Goal: Browse casually

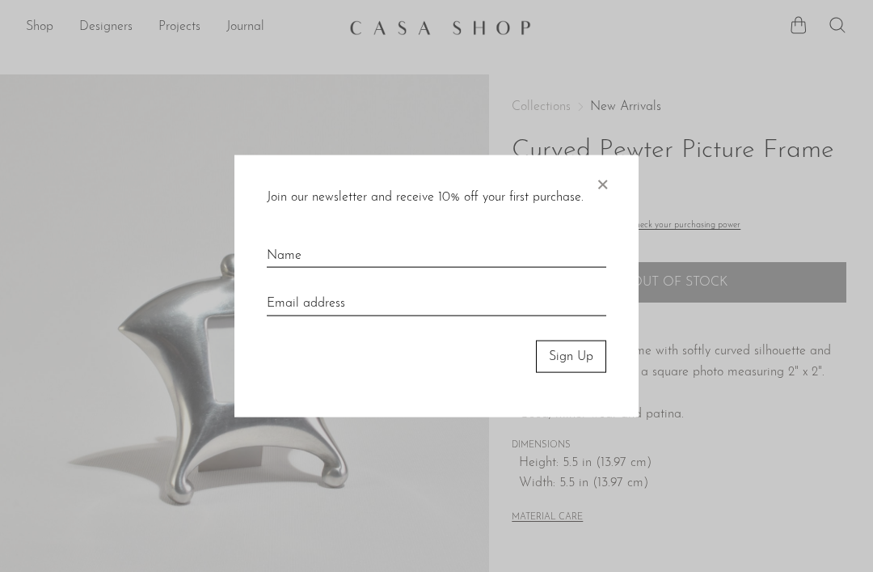
click at [610, 188] on span "×" at bounding box center [602, 180] width 16 height 52
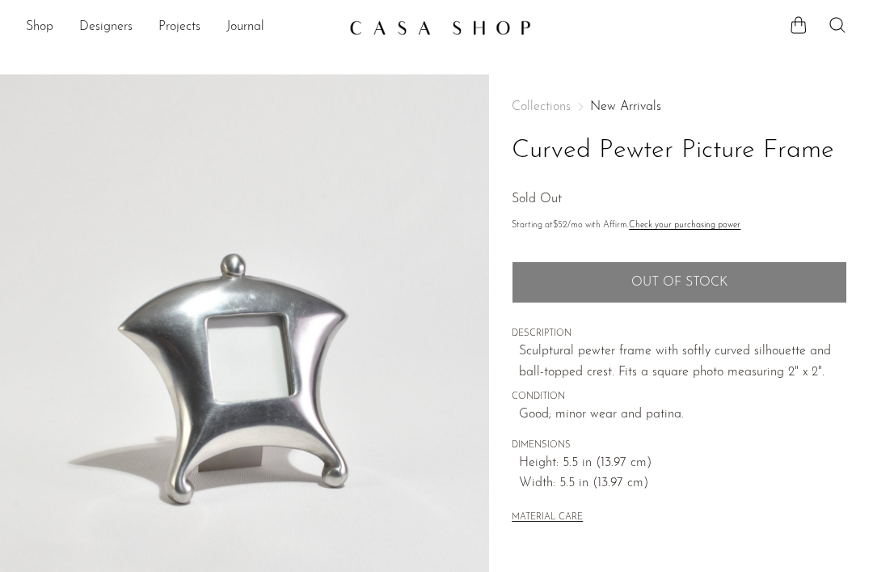
click at [508, 33] on img at bounding box center [440, 27] width 182 height 16
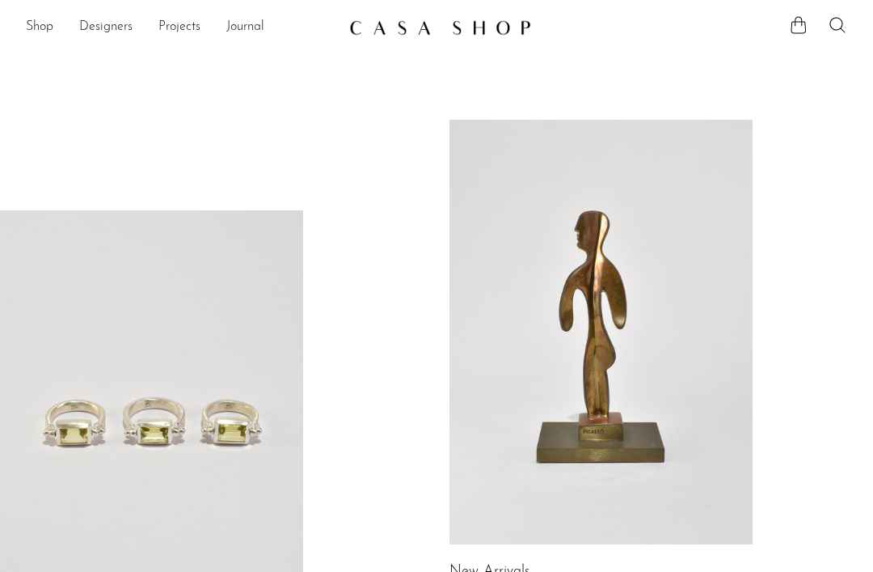
click at [37, 26] on link "Shop" at bounding box center [39, 27] width 27 height 21
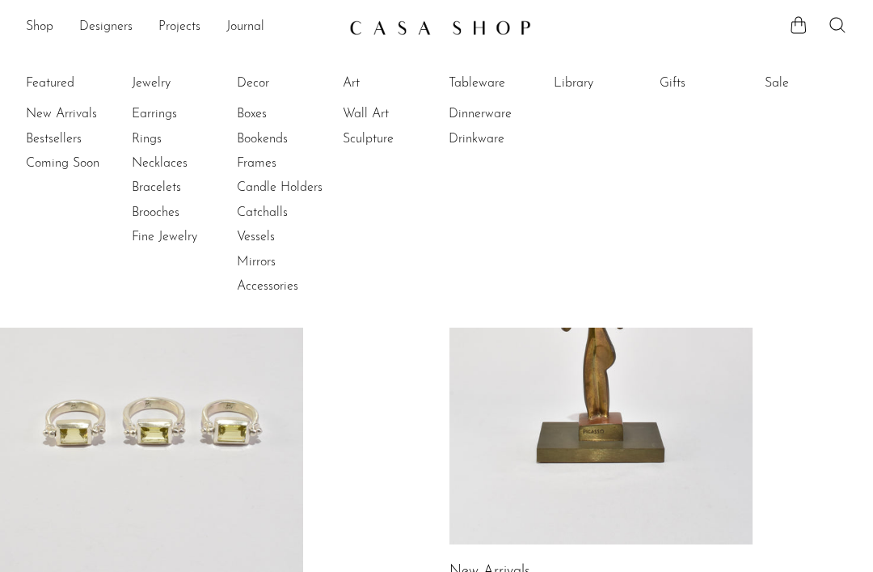
click at [270, 168] on link "Frames" at bounding box center [297, 163] width 121 height 18
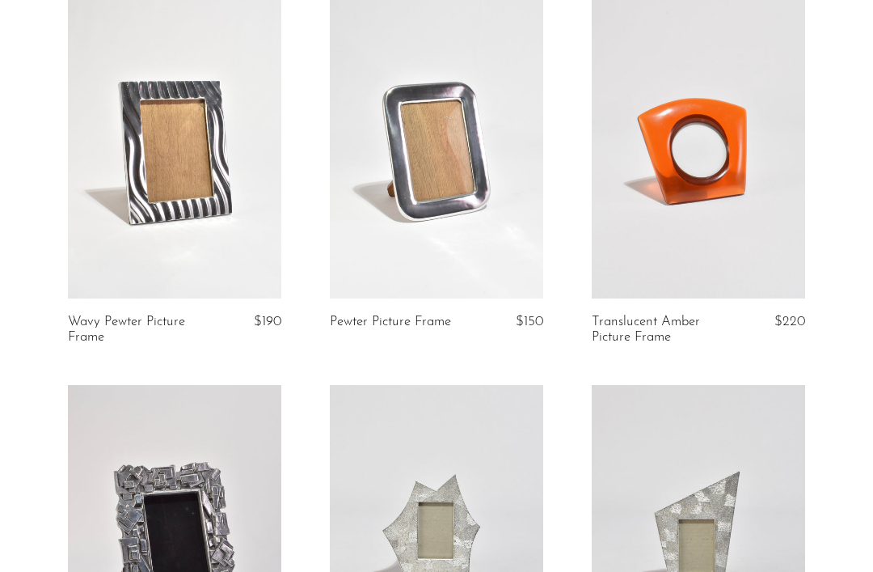
scroll to position [150, 0]
click at [753, 263] on link at bounding box center [698, 148] width 213 height 299
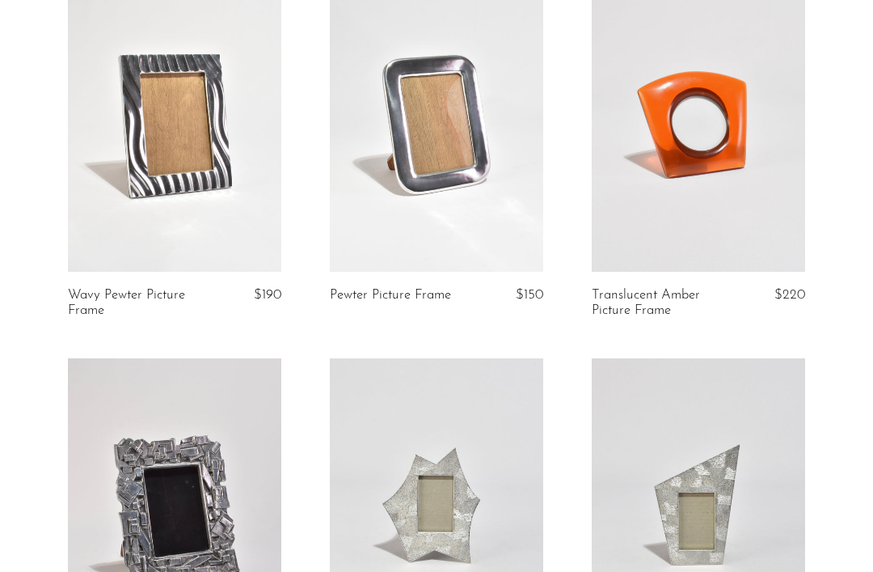
scroll to position [0, 0]
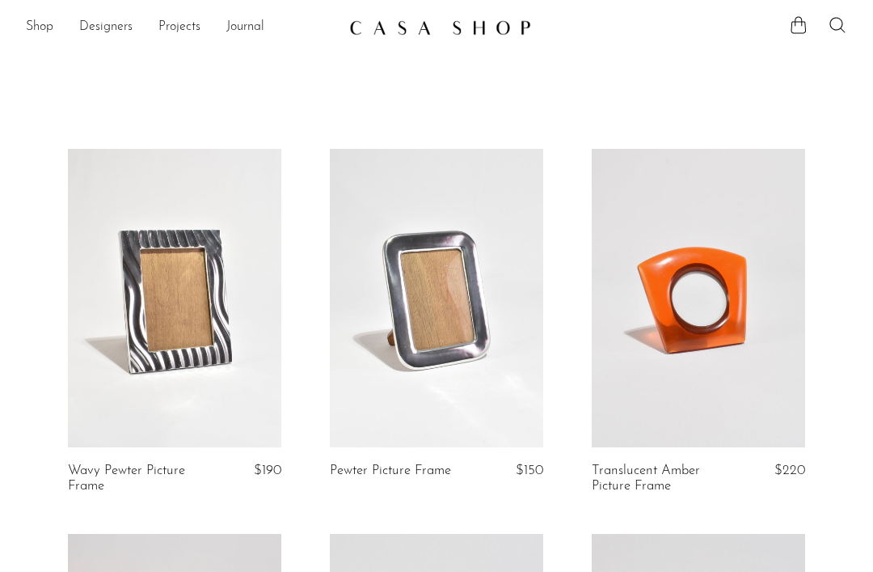
click at [44, 24] on link "Shop" at bounding box center [39, 27] width 27 height 21
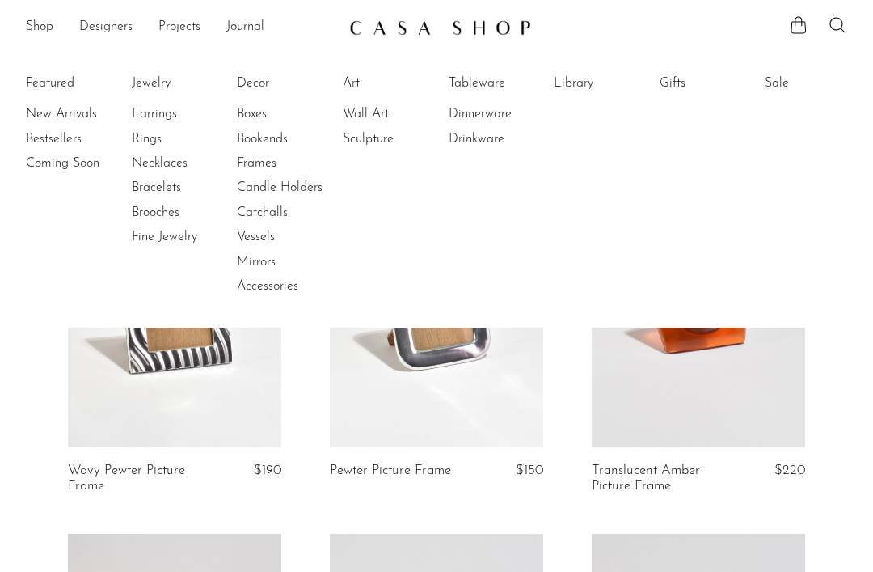
click at [248, 88] on link "Decor" at bounding box center [297, 83] width 121 height 18
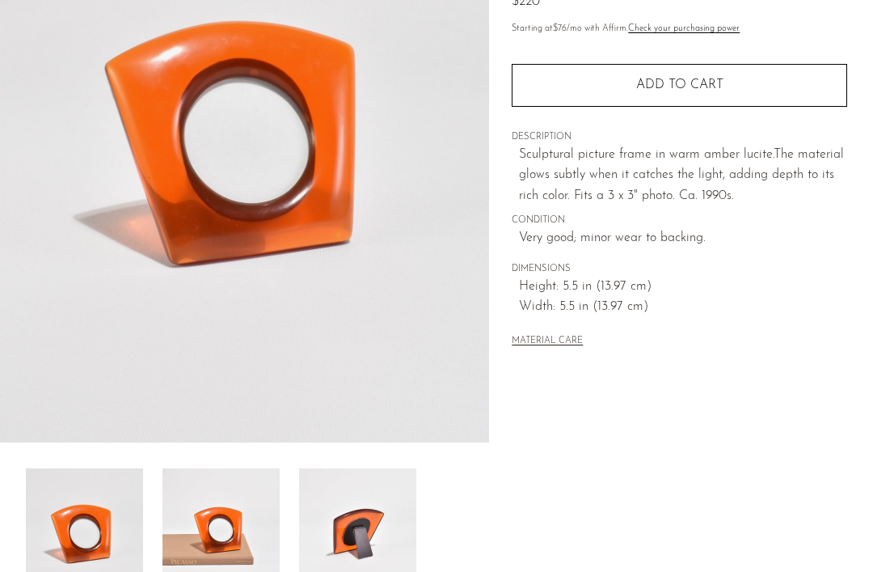
scroll to position [395, 0]
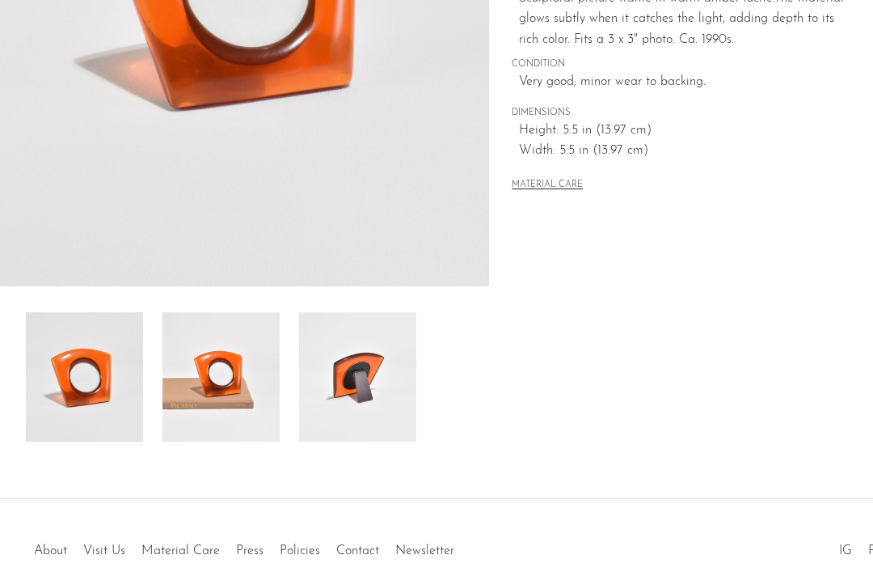
click at [211, 387] on img at bounding box center [221, 376] width 117 height 129
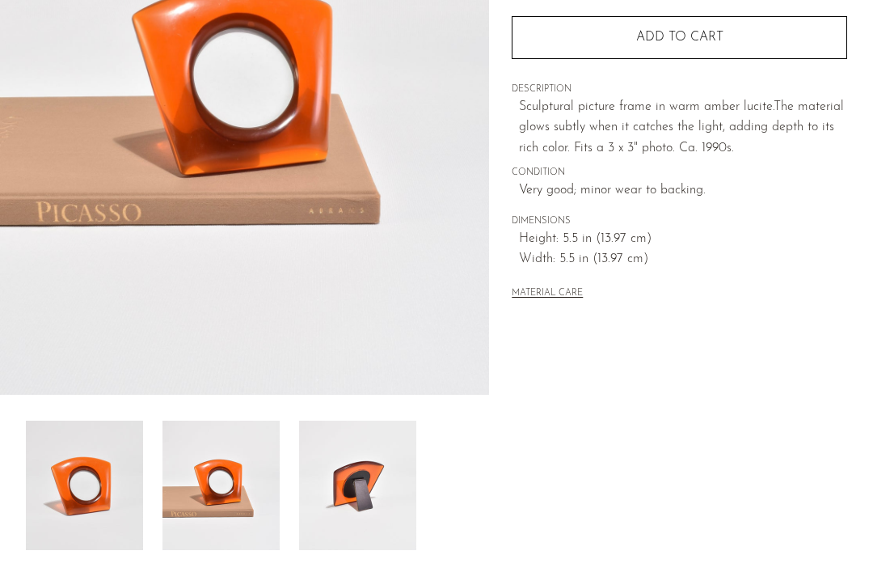
scroll to position [338, 0]
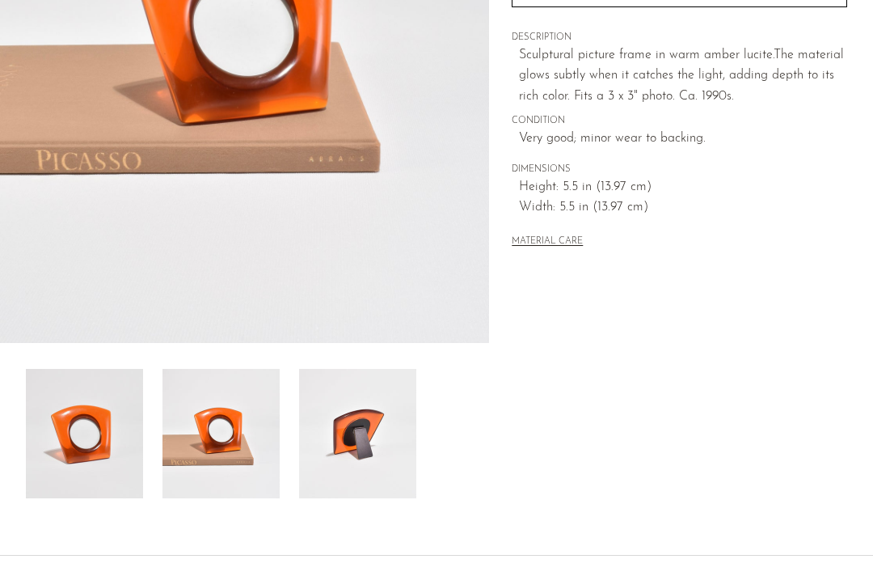
click at [391, 432] on img at bounding box center [357, 433] width 117 height 129
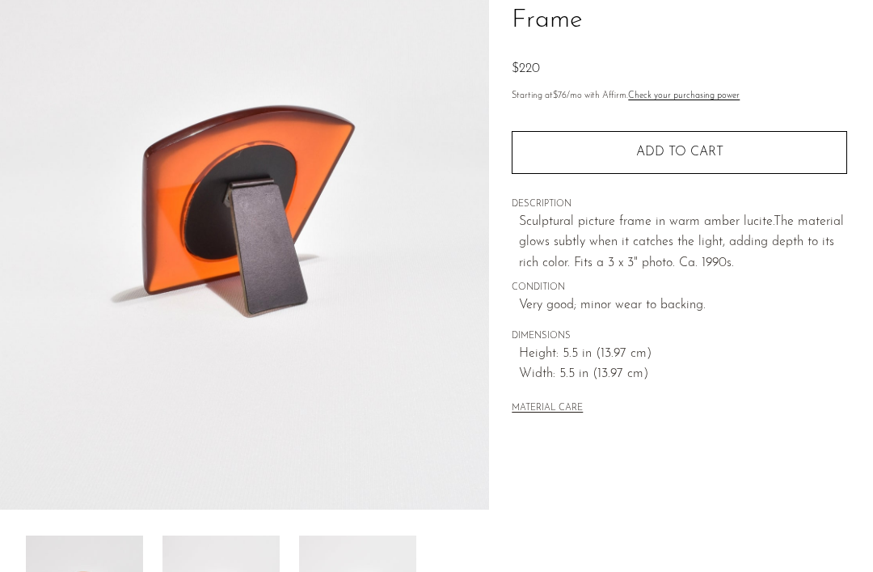
scroll to position [223, 0]
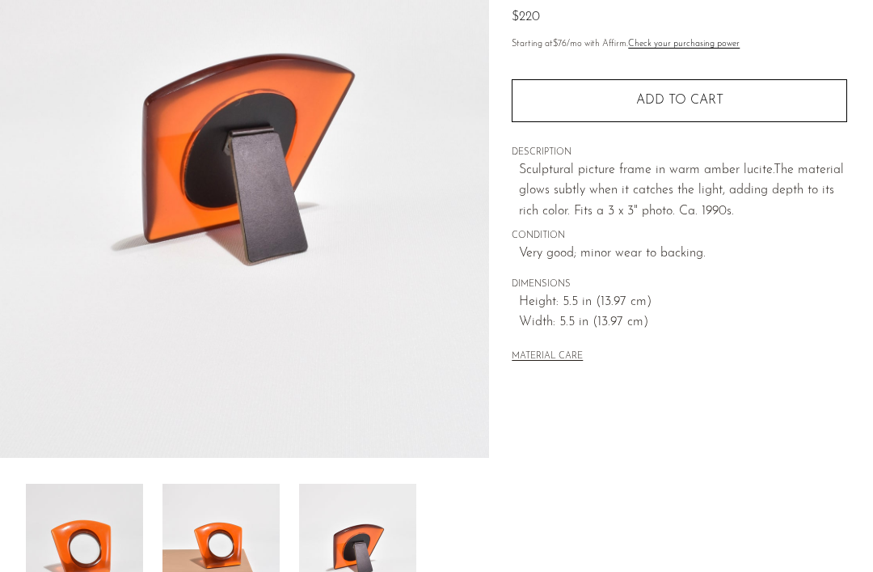
click at [74, 538] on img at bounding box center [84, 548] width 117 height 129
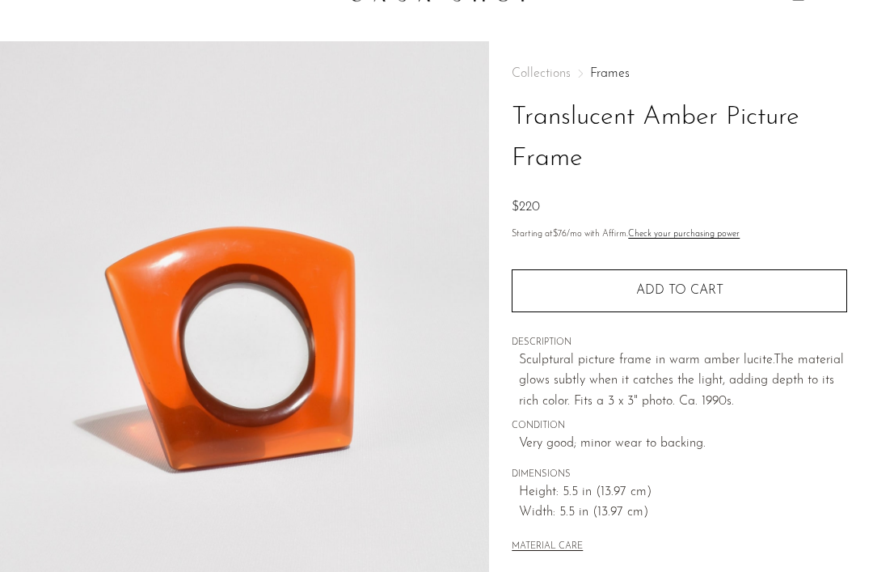
scroll to position [0, 0]
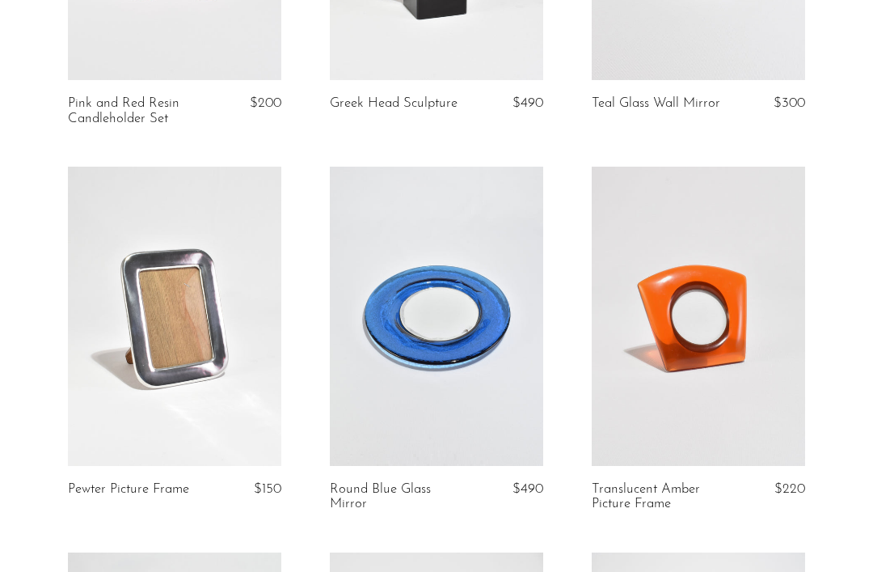
scroll to position [2715, 0]
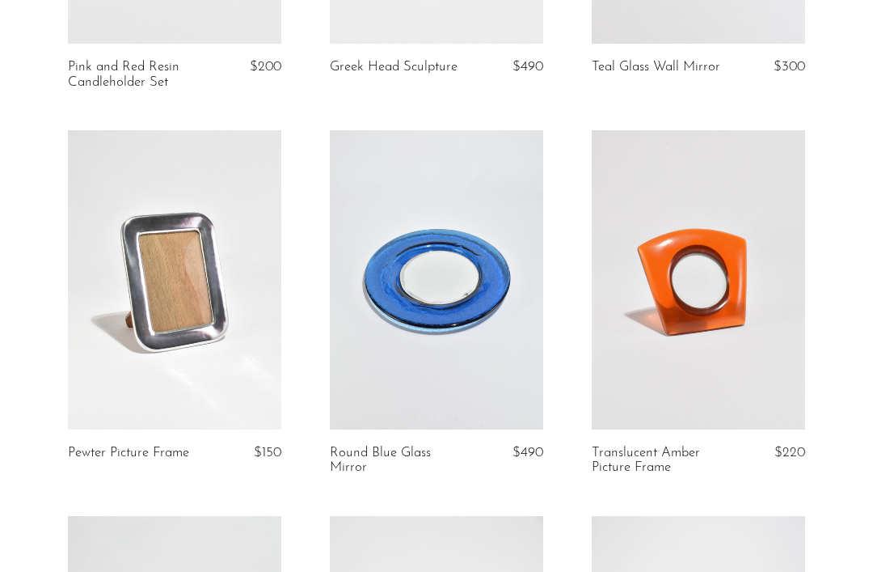
click at [354, 450] on link "Round Blue Glass Mirror" at bounding box center [400, 461] width 140 height 30
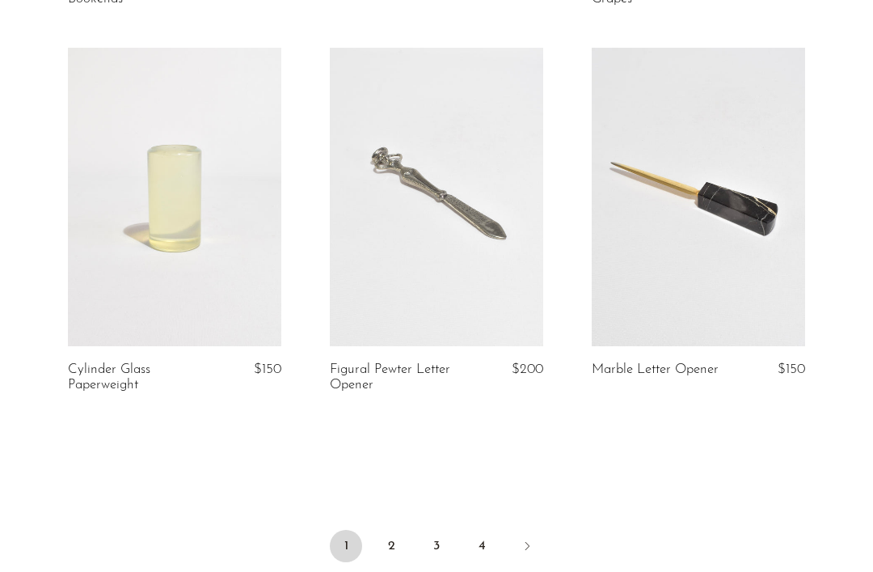
scroll to position [4340, 0]
click at [393, 529] on link "2" at bounding box center [391, 545] width 32 height 32
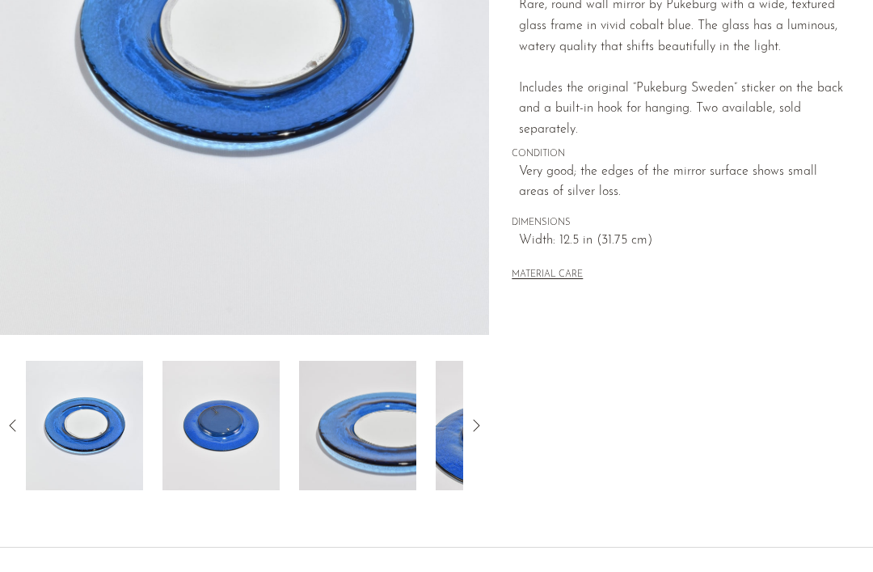
scroll to position [287, 0]
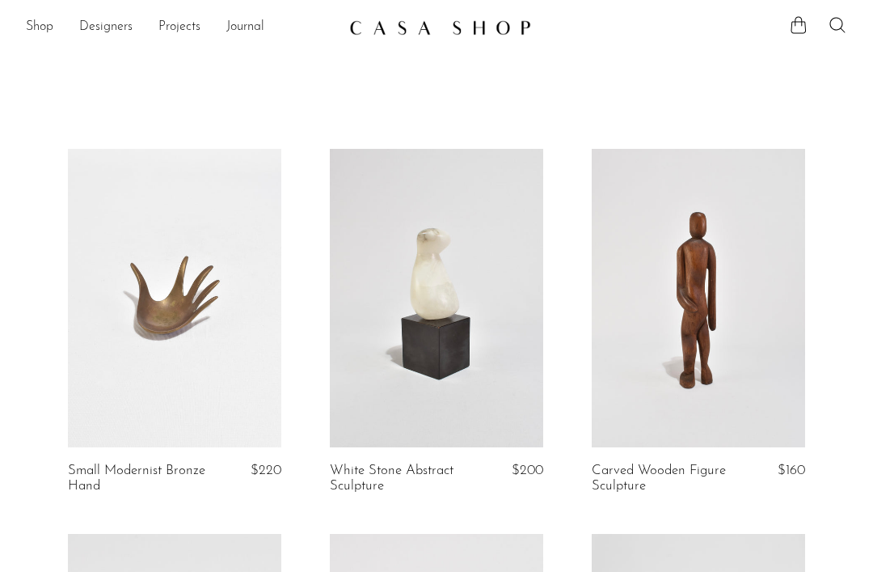
click at [52, 30] on link "Shop" at bounding box center [39, 27] width 27 height 21
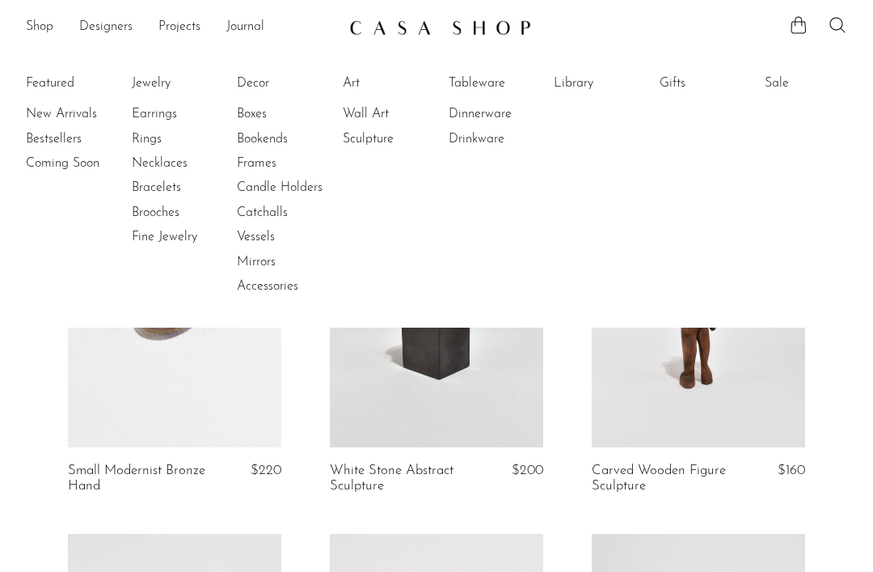
click at [45, 116] on link "New Arrivals" at bounding box center [86, 114] width 121 height 18
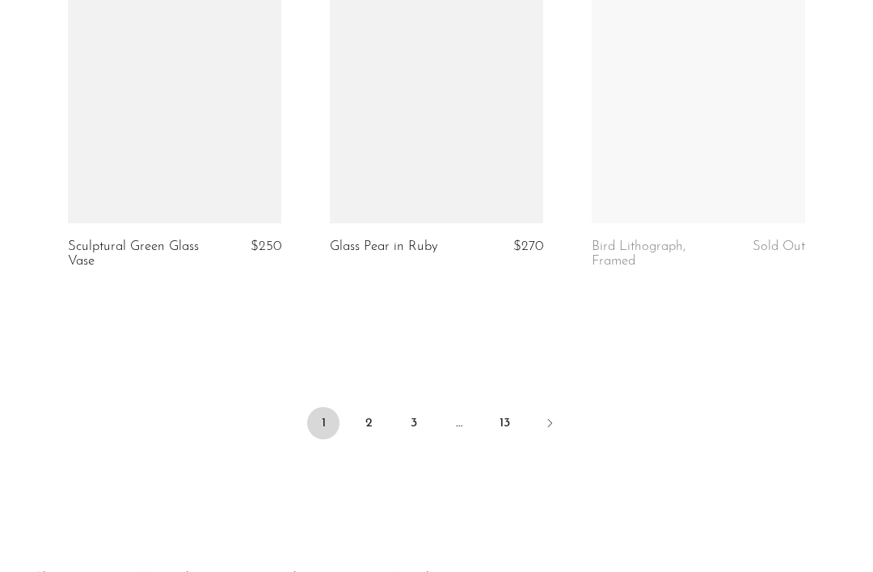
scroll to position [4446, 0]
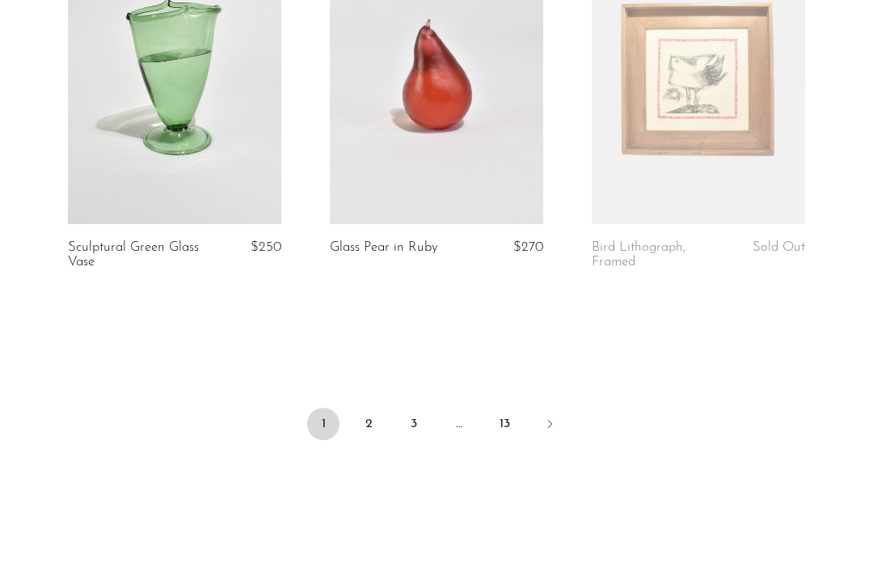
click at [375, 423] on link "2" at bounding box center [369, 424] width 32 height 32
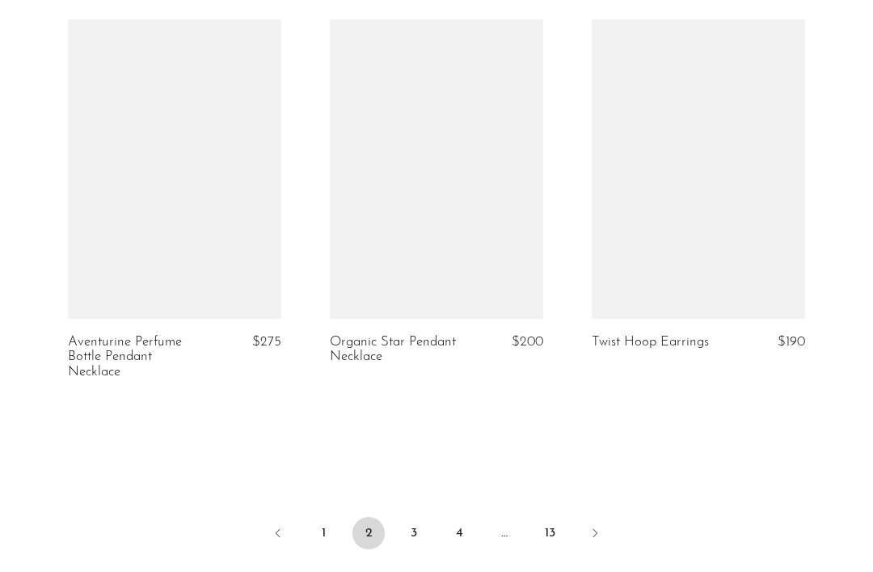
scroll to position [4355, 0]
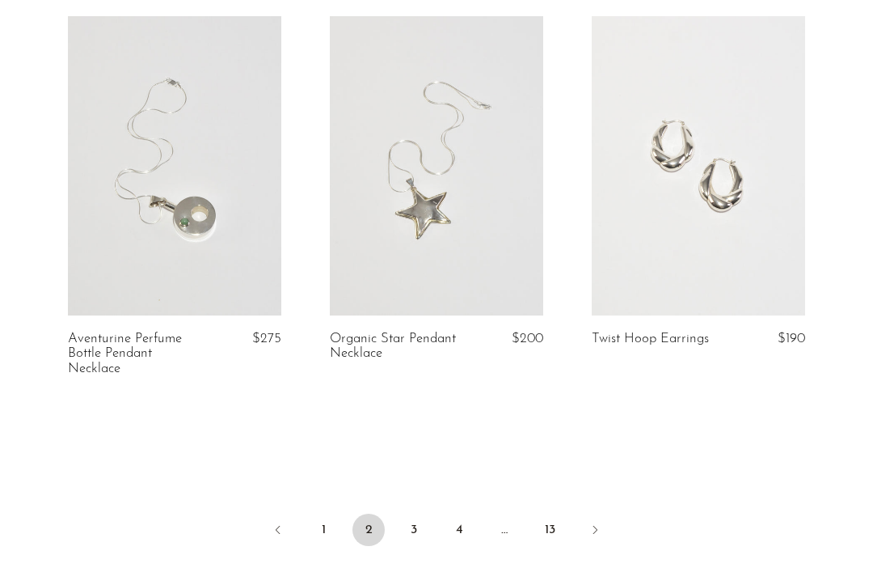
click at [417, 519] on link "3" at bounding box center [414, 529] width 32 height 32
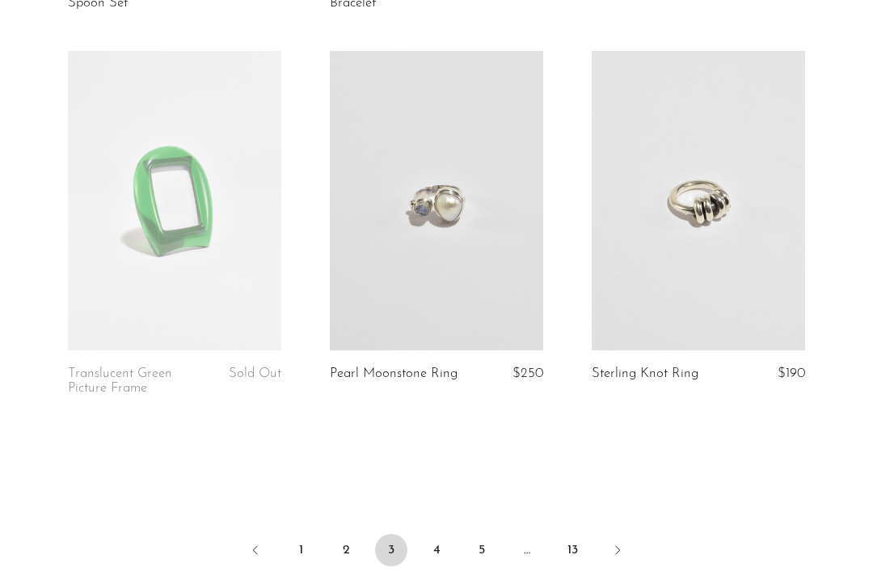
scroll to position [4350, 0]
click at [94, 255] on link at bounding box center [174, 200] width 213 height 299
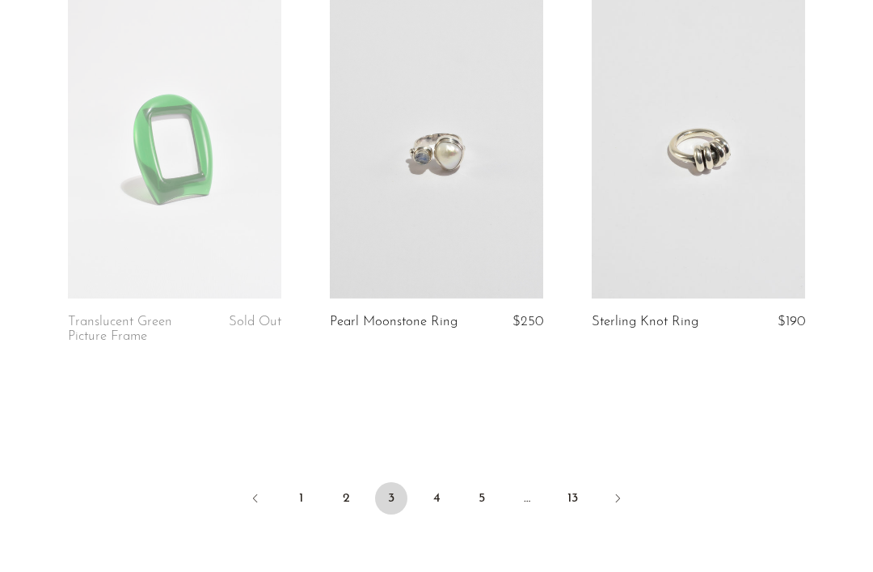
click at [434, 482] on link "4" at bounding box center [436, 498] width 32 height 32
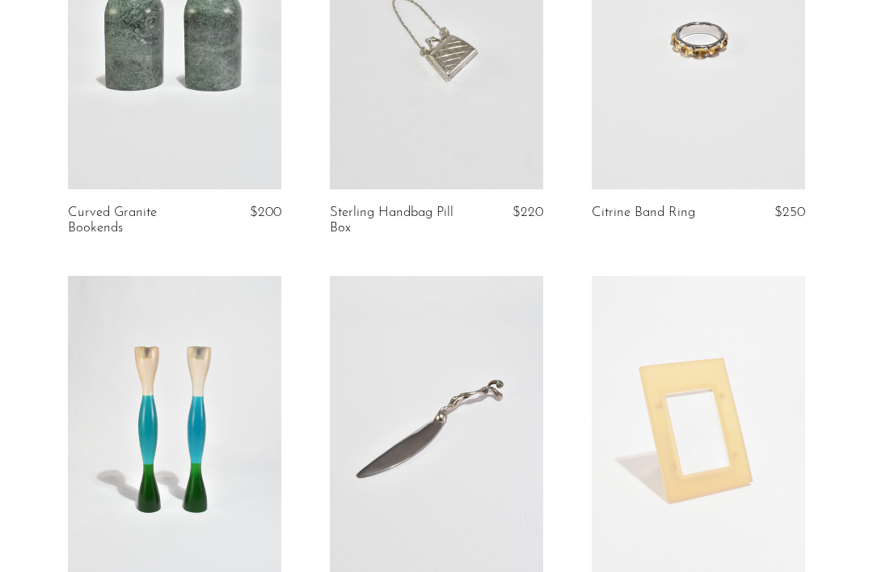
scroll to position [1539, 0]
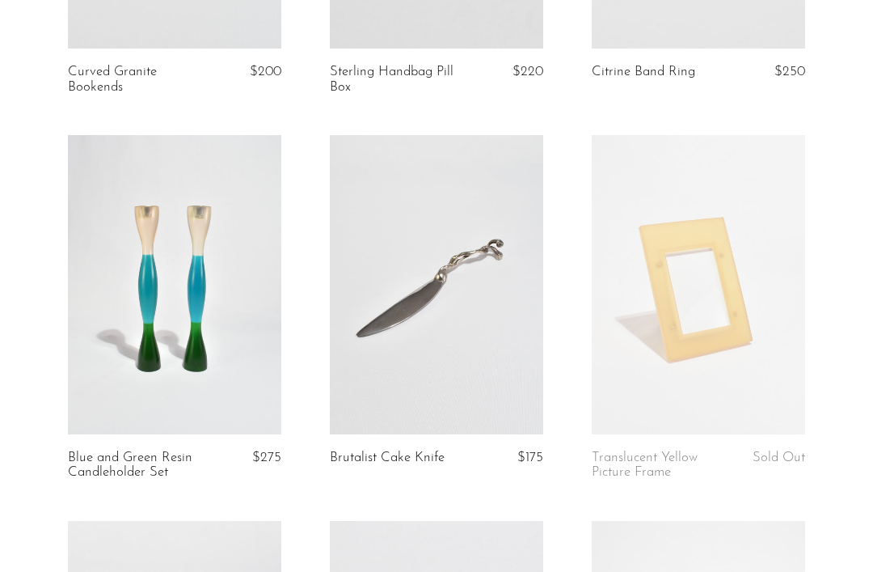
click at [708, 444] on article "Translucent Yellow Picture Frame Sold Out" at bounding box center [699, 327] width 262 height 385
click at [751, 366] on link at bounding box center [698, 284] width 213 height 299
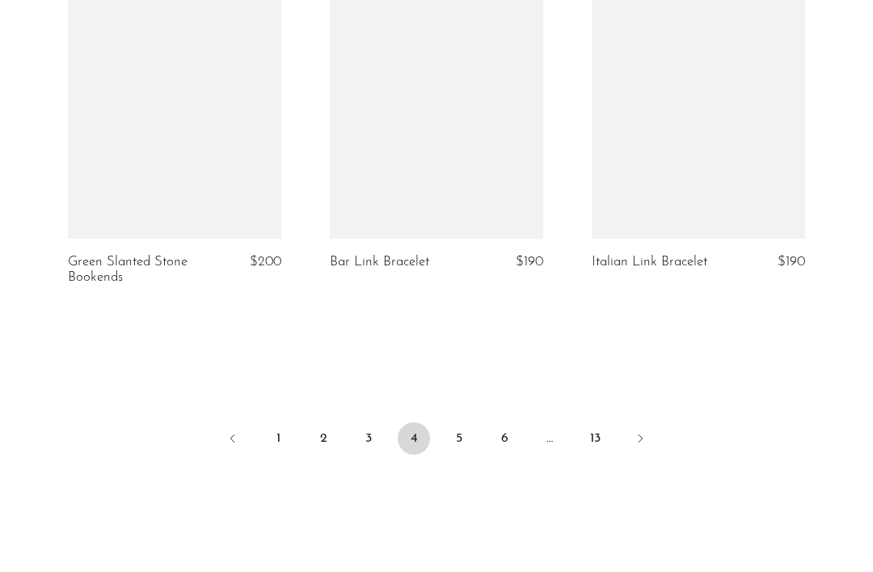
scroll to position [4450, 0]
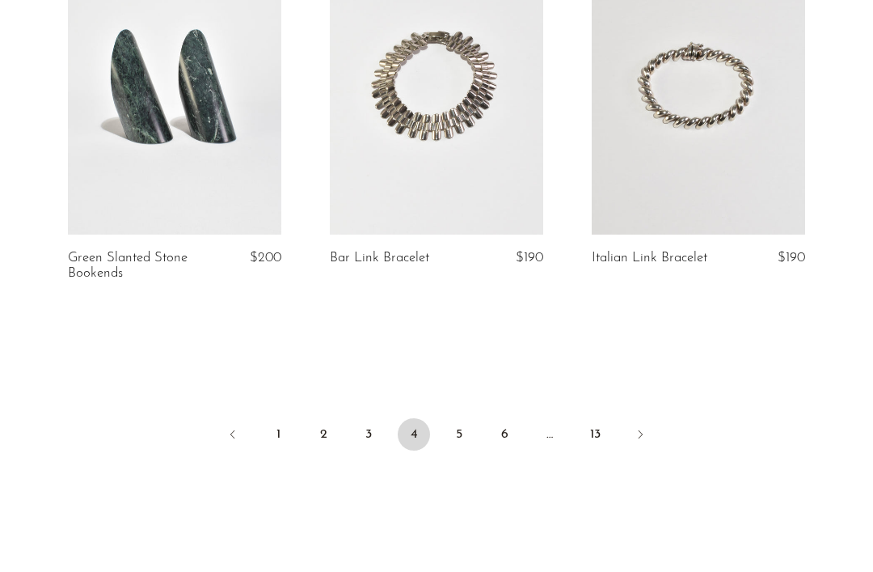
click at [453, 433] on link "5" at bounding box center [459, 434] width 32 height 32
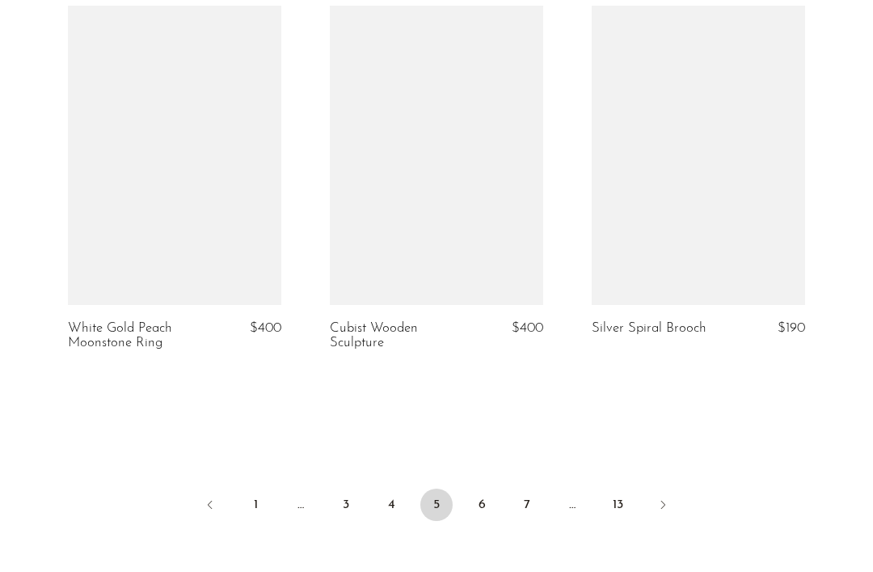
scroll to position [4395, 0]
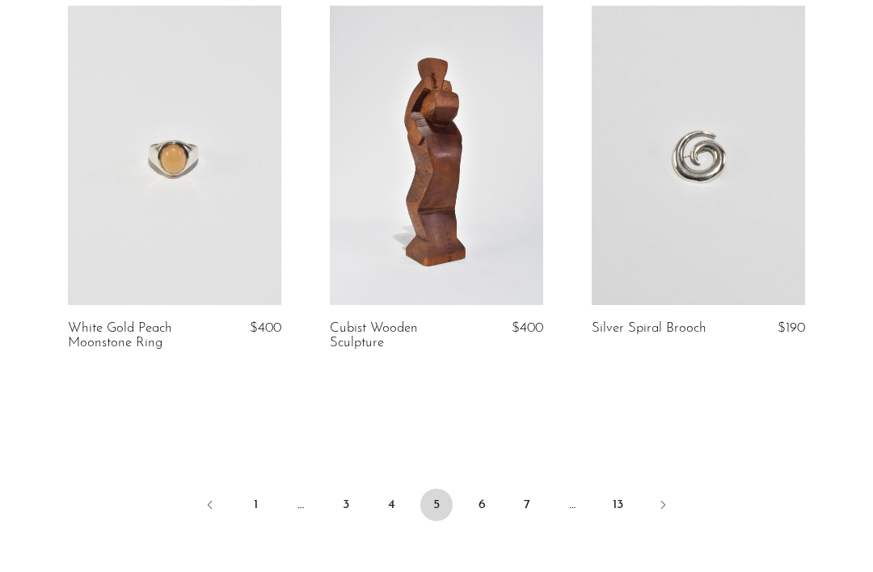
click at [733, 351] on article "Silver Spiral Brooch $190" at bounding box center [699, 198] width 262 height 385
click at [485, 488] on link "6" at bounding box center [482, 504] width 32 height 32
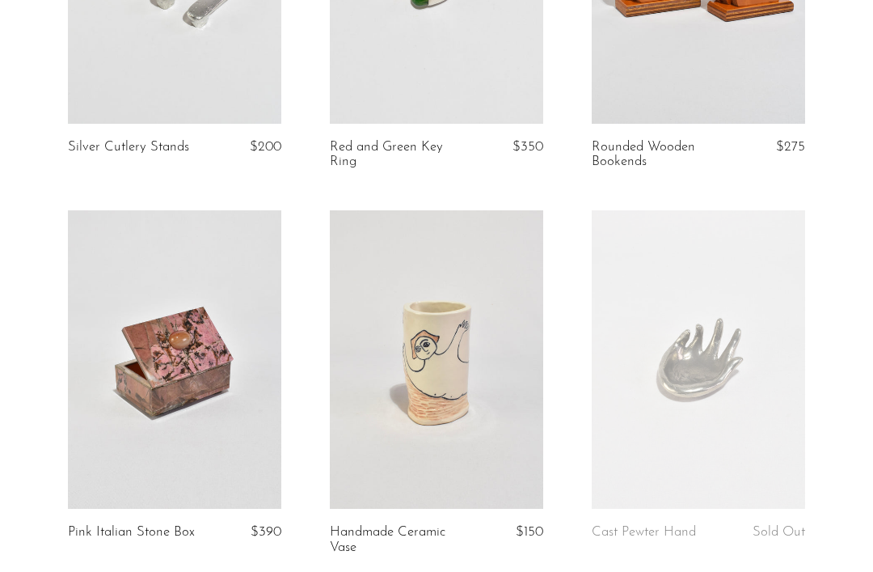
scroll to position [4403, 0]
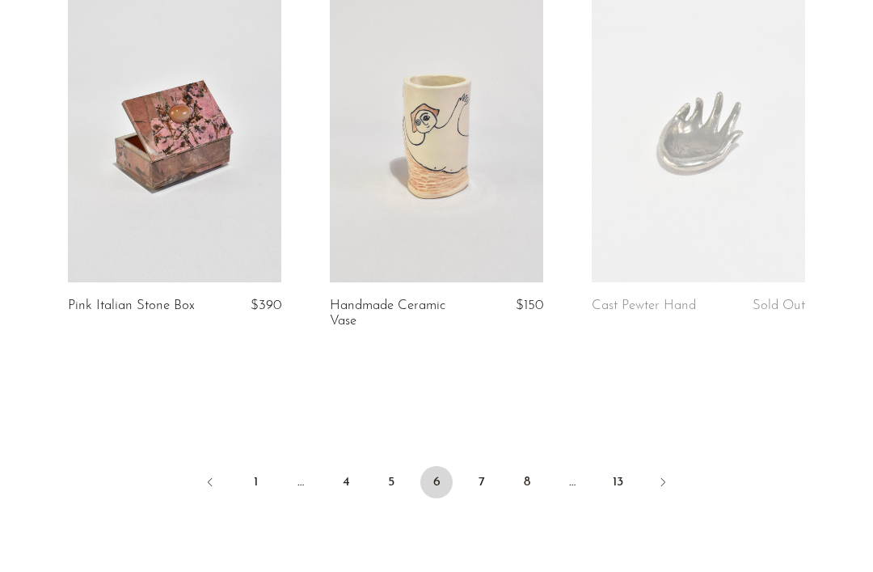
click at [488, 475] on link "7" at bounding box center [482, 482] width 32 height 32
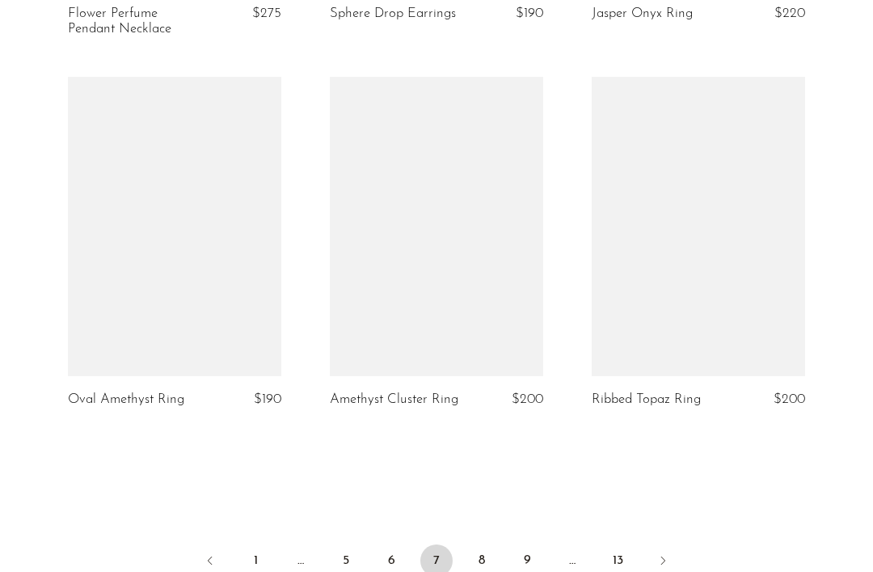
scroll to position [4463, 0]
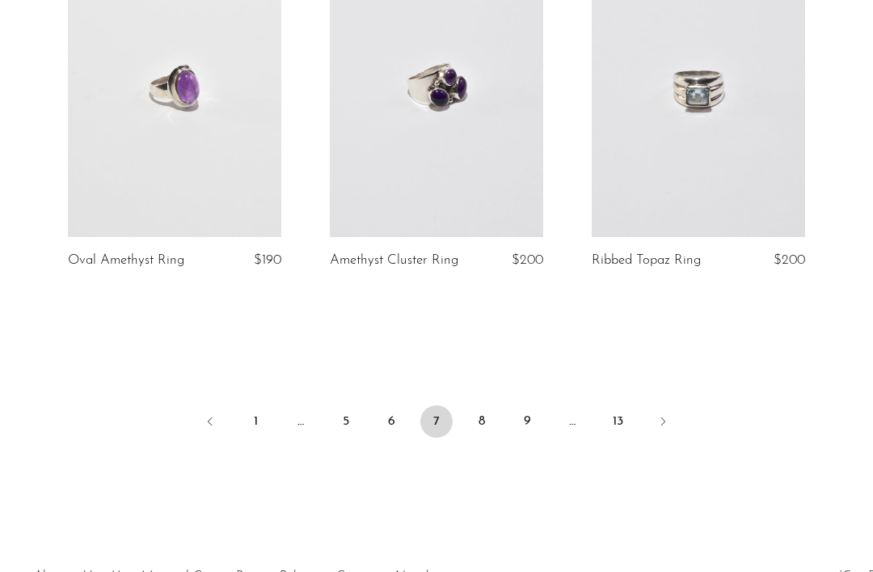
click at [497, 405] on link "8" at bounding box center [482, 421] width 32 height 32
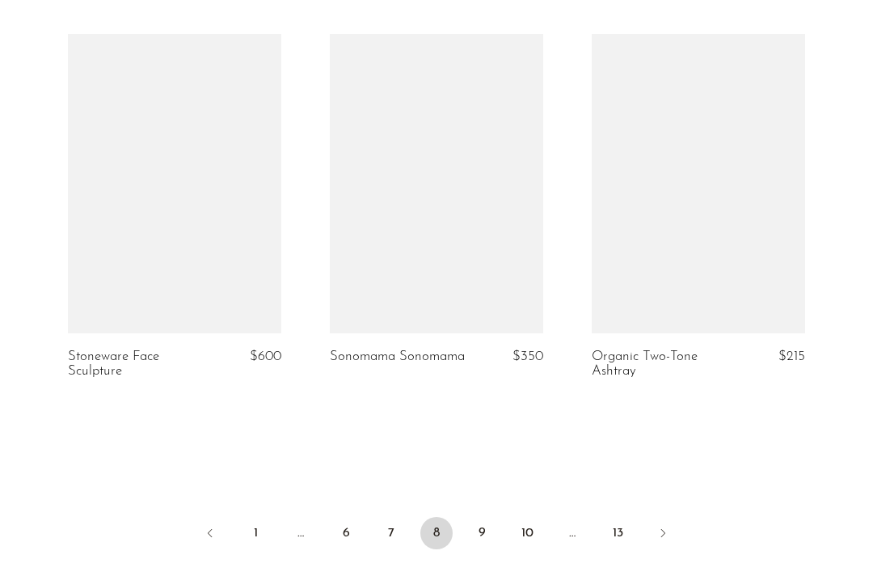
scroll to position [4342, 0]
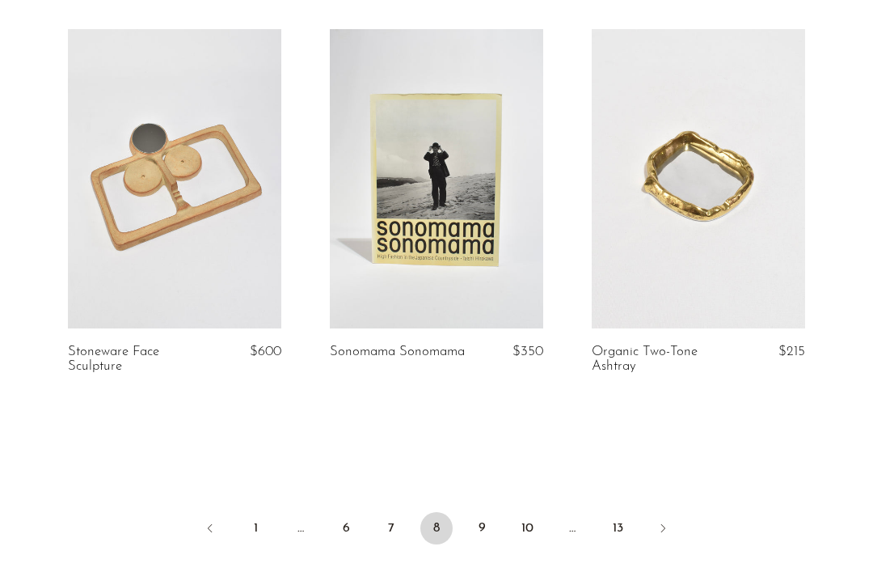
click at [483, 512] on link "9" at bounding box center [482, 528] width 32 height 32
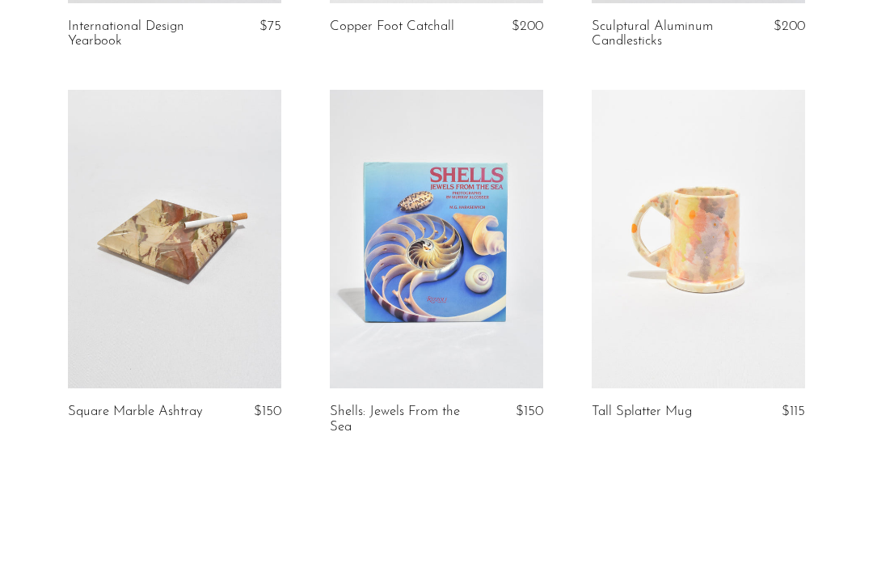
scroll to position [4336, 0]
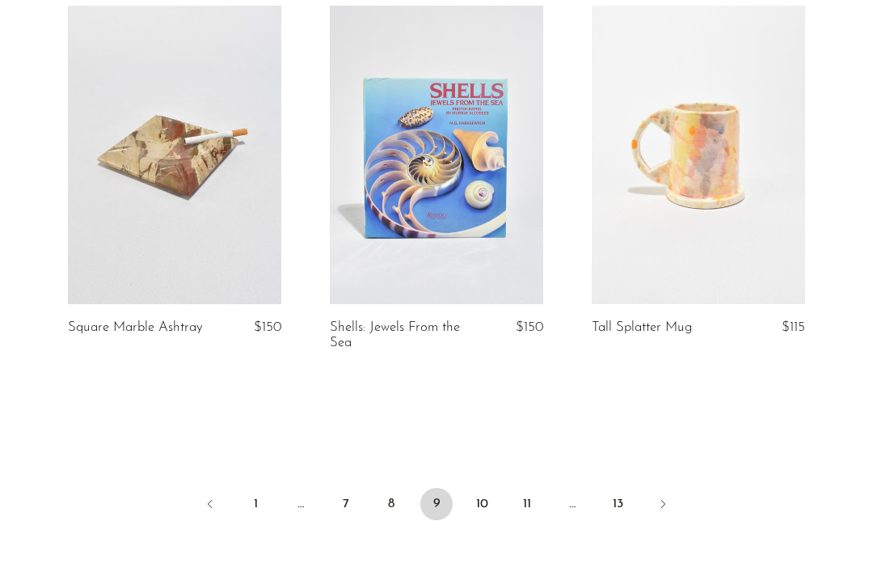
click at [493, 500] on link "10" at bounding box center [482, 504] width 32 height 32
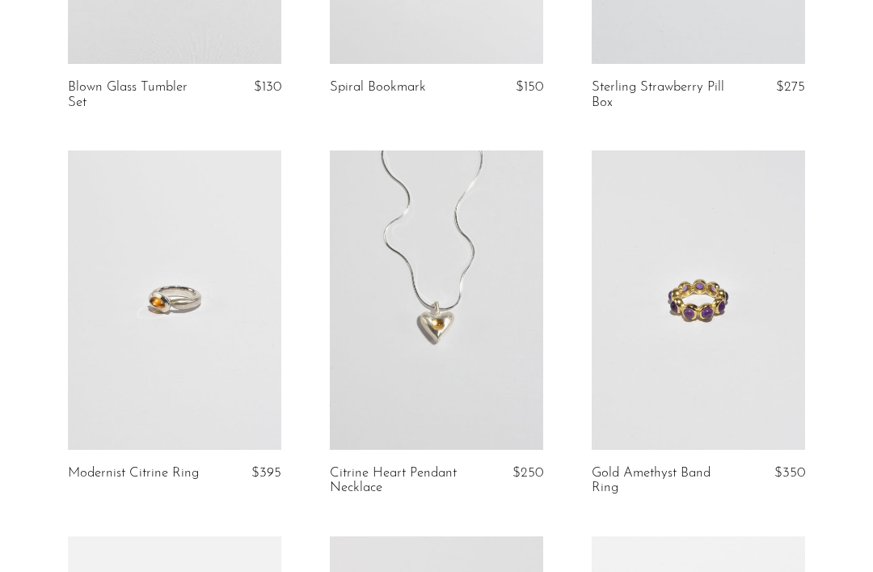
scroll to position [518, 0]
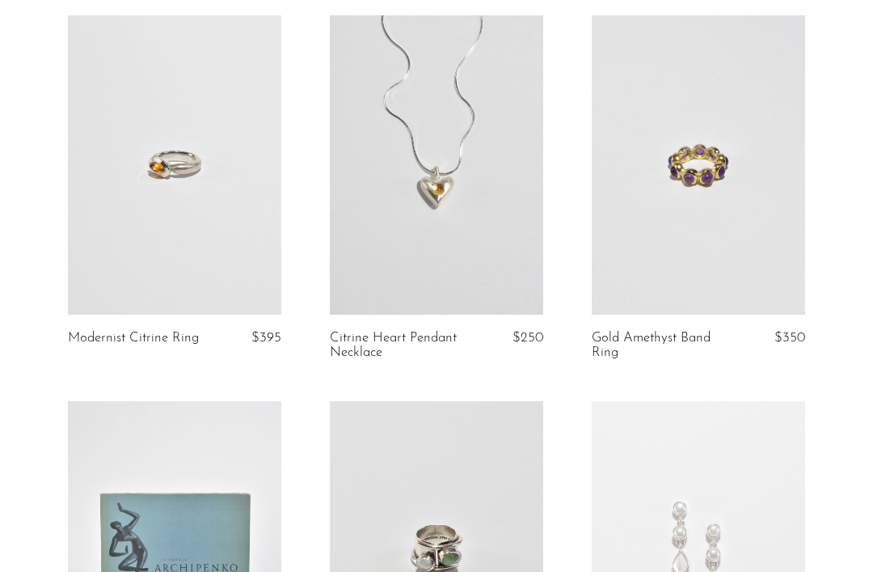
click at [406, 251] on link at bounding box center [436, 164] width 213 height 299
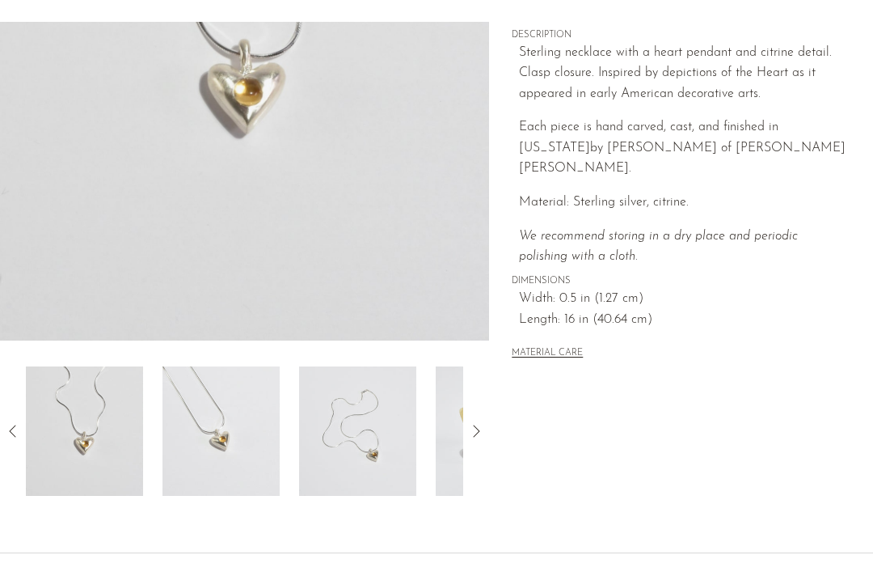
scroll to position [298, 0]
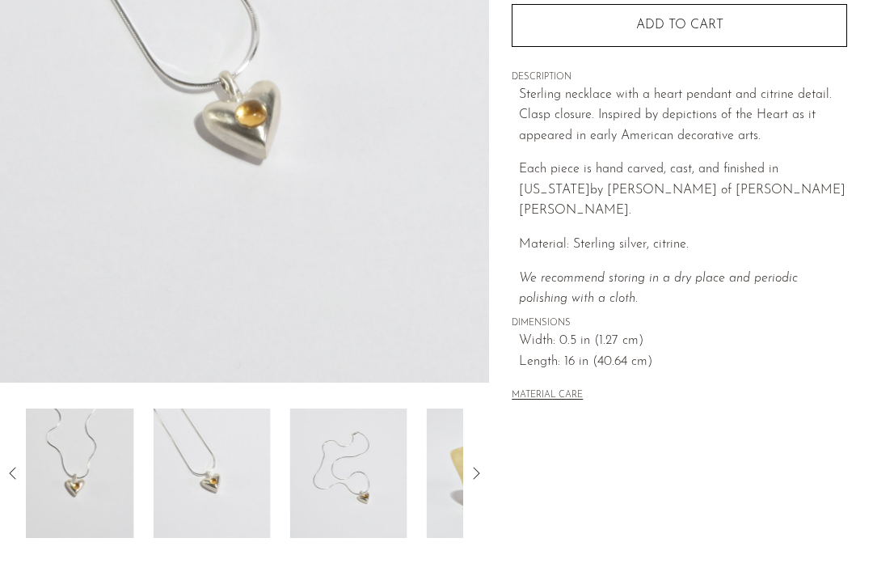
click at [270, 485] on img at bounding box center [212, 472] width 117 height 129
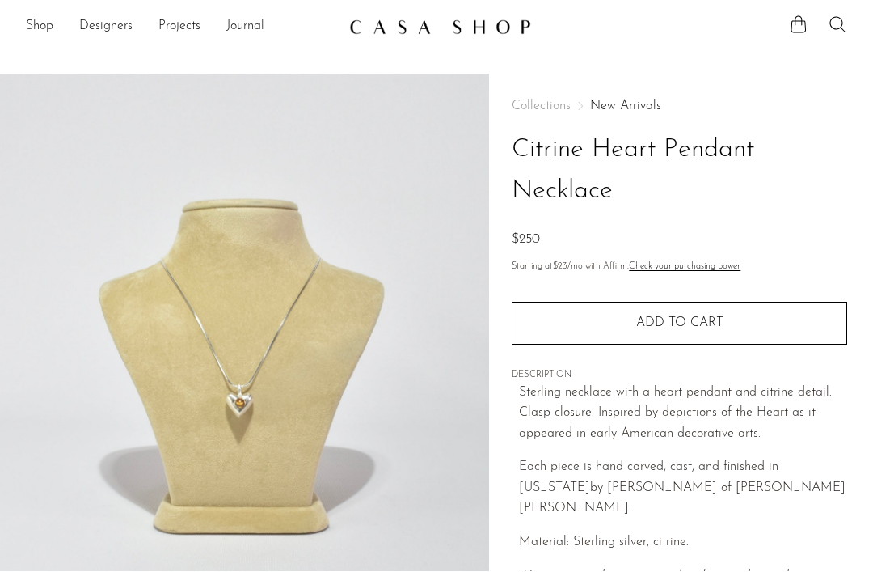
scroll to position [18, 0]
